Goal: Information Seeking & Learning: Find specific page/section

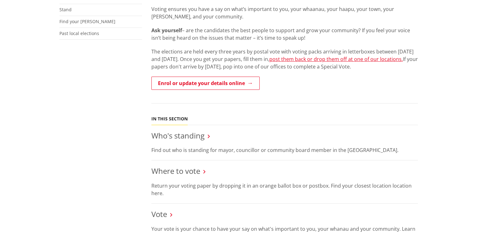
scroll to position [250, 0]
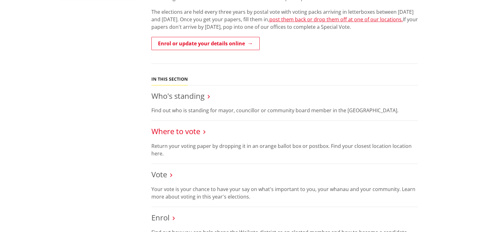
click at [183, 126] on link "Where to vote" at bounding box center [176, 131] width 49 height 10
click at [172, 126] on link "Where to vote" at bounding box center [176, 131] width 49 height 10
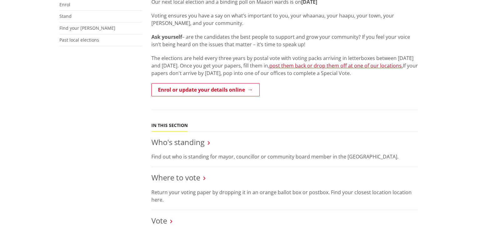
scroll to position [219, 0]
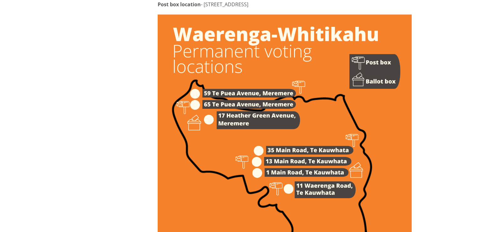
scroll to position [3351, 0]
click at [273, 71] on img at bounding box center [285, 194] width 254 height 360
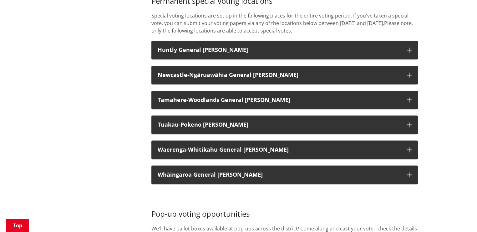
scroll to position [785, 0]
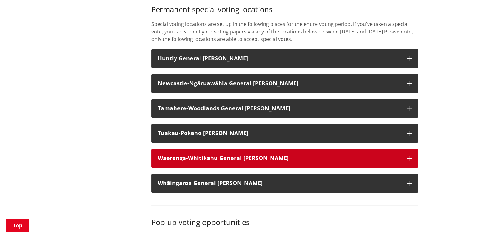
click at [263, 155] on h3 "Waerenga-Whitikahu General [PERSON_NAME]" at bounding box center [279, 158] width 243 height 6
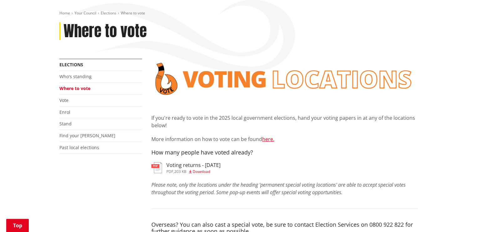
scroll to position [96, 0]
click at [182, 163] on h3 "Voting returns - [DATE]" at bounding box center [194, 166] width 54 height 6
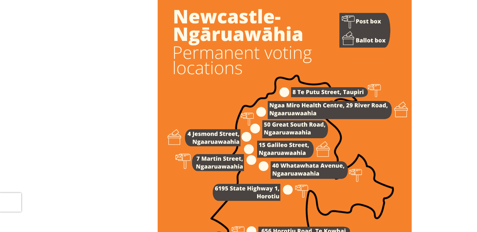
scroll to position [839, 0]
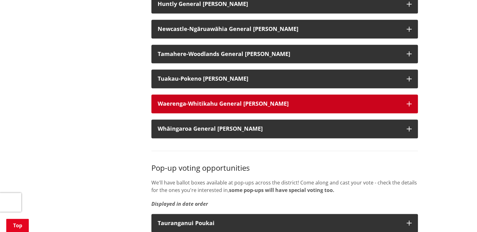
click at [406, 99] on button "Waerenga-Whitikahu General [PERSON_NAME]" at bounding box center [285, 104] width 267 height 19
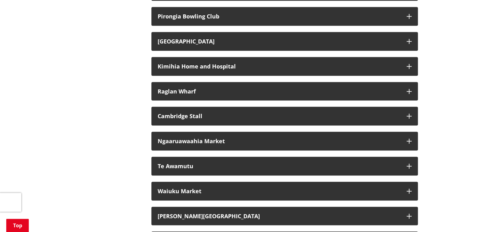
scroll to position [1215, 0]
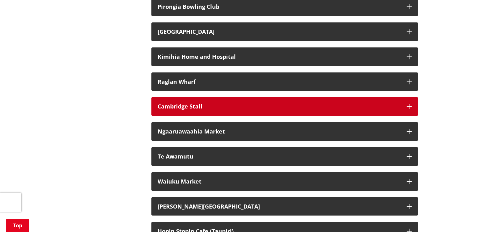
click at [404, 103] on button "Cambridge Stall" at bounding box center [285, 106] width 267 height 19
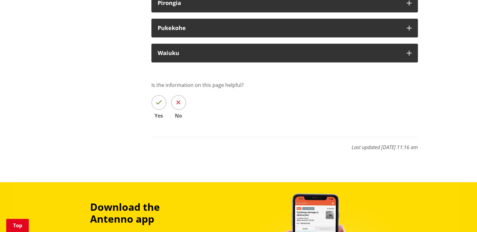
scroll to position [1967, 0]
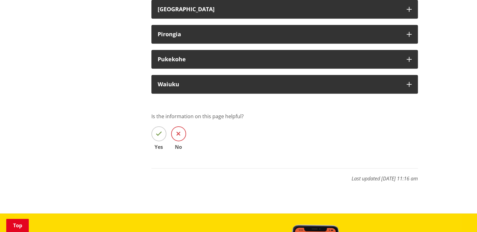
click at [179, 131] on icon at bounding box center [179, 134] width 4 height 6
click at [0, 0] on input "No" at bounding box center [0, 0] width 0 height 0
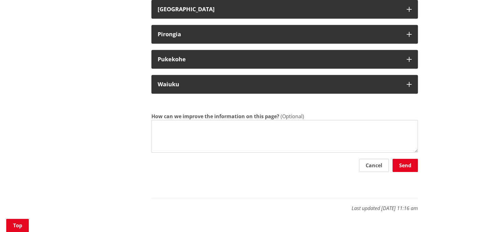
click at [158, 121] on textarea "How can we improve the information on this page?" at bounding box center [285, 136] width 267 height 33
type textarea "I live Whitikahu Road Gordonton where do I vote"
click at [405, 162] on button "Send" at bounding box center [405, 165] width 25 height 13
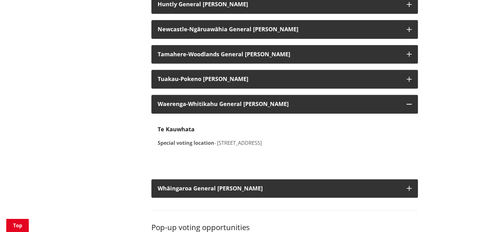
scroll to position [808, 0]
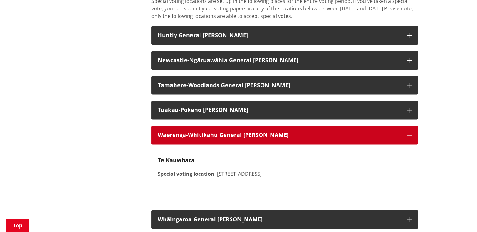
click at [337, 132] on h3 "Waerenga-Whitikahu General [PERSON_NAME]" at bounding box center [279, 135] width 243 height 6
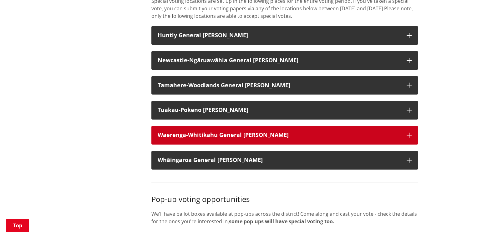
click at [333, 133] on h3 "Waerenga-Whitikahu General [PERSON_NAME]" at bounding box center [279, 135] width 243 height 6
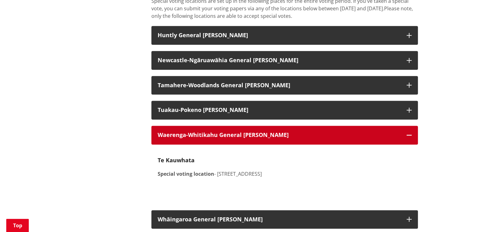
click at [333, 133] on h3 "Waerenga-Whitikahu General [PERSON_NAME]" at bounding box center [279, 135] width 243 height 6
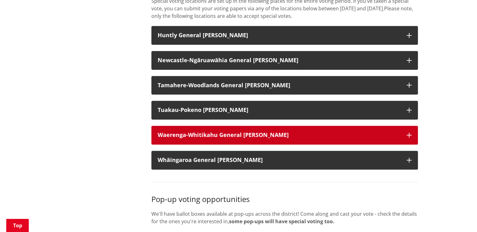
click at [333, 133] on h3 "Waerenga-Whitikahu General [PERSON_NAME]" at bounding box center [279, 135] width 243 height 6
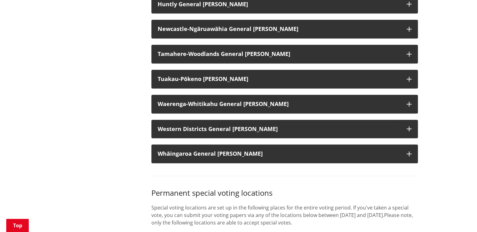
scroll to position [589, 0]
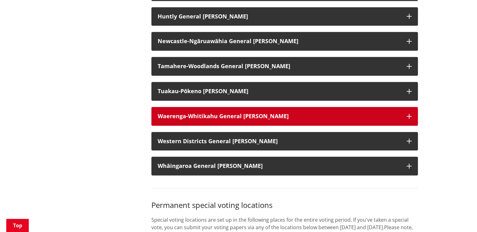
click at [315, 114] on h3 "Waerenga-Whitikahu General [PERSON_NAME]" at bounding box center [279, 116] width 243 height 6
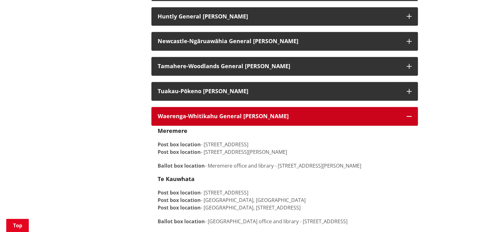
click at [315, 114] on h3 "Waerenga-Whitikahu General [PERSON_NAME]" at bounding box center [279, 116] width 243 height 6
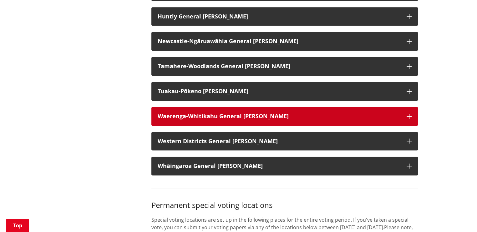
click at [309, 116] on h3 "Waerenga-Whitikahu General [PERSON_NAME]" at bounding box center [279, 116] width 243 height 6
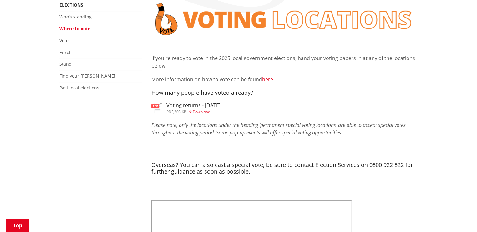
scroll to position [88, 0]
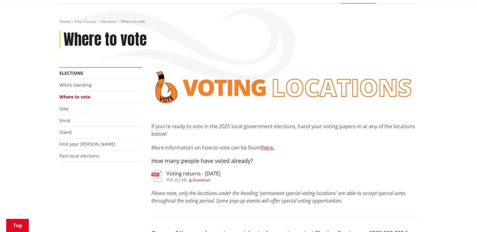
click at [157, 171] on img at bounding box center [157, 176] width 11 height 11
click at [68, 106] on link "Vote" at bounding box center [63, 109] width 9 height 6
click at [64, 106] on link "Vote" at bounding box center [63, 109] width 9 height 6
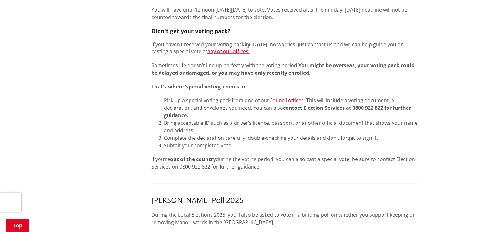
scroll to position [501, 0]
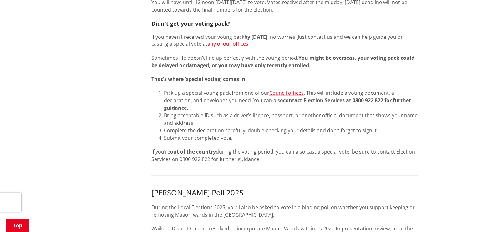
click at [232, 40] on link "any of our offices." at bounding box center [229, 43] width 42 height 7
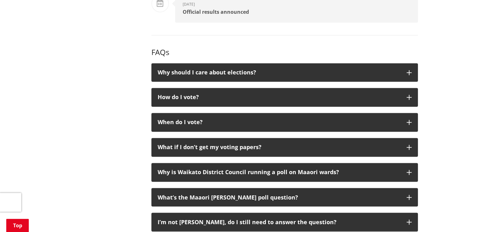
scroll to position [1033, 0]
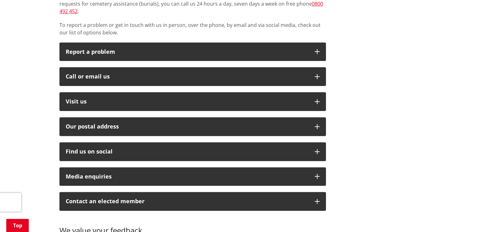
scroll to position [157, 0]
